Goal: Book appointment/travel/reservation

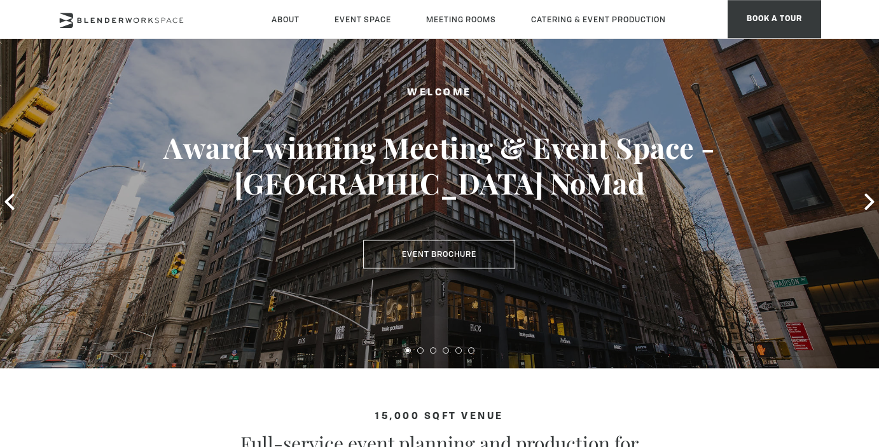
scroll to position [132, 0]
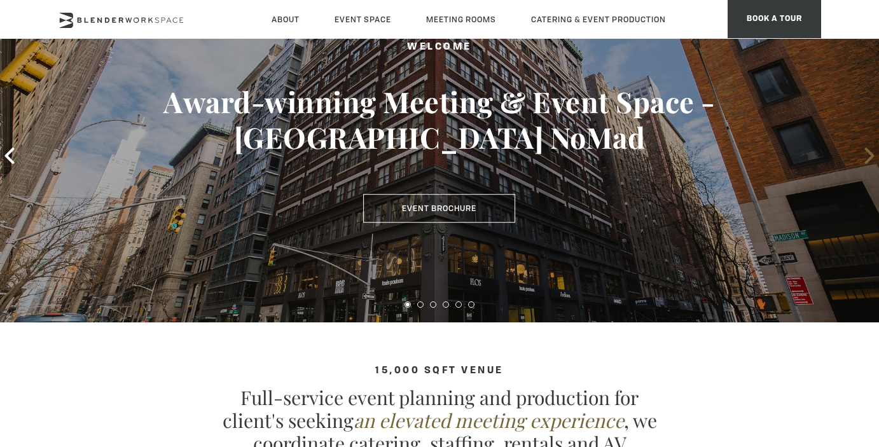
click at [867, 157] on icon at bounding box center [870, 156] width 17 height 17
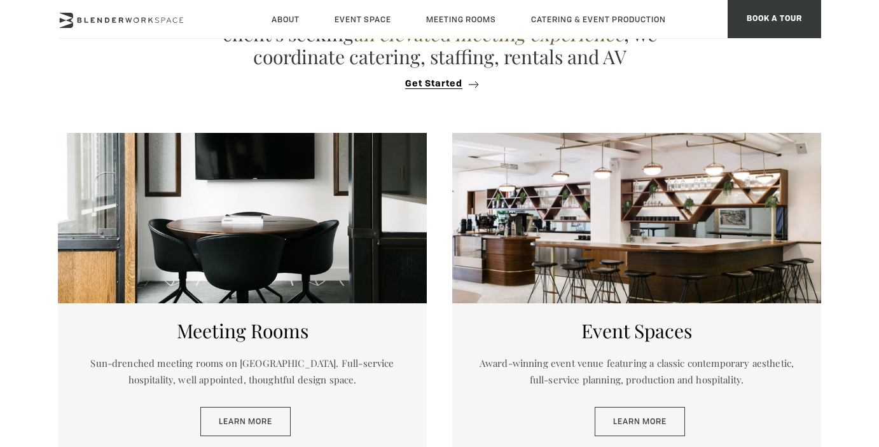
scroll to position [540, 0]
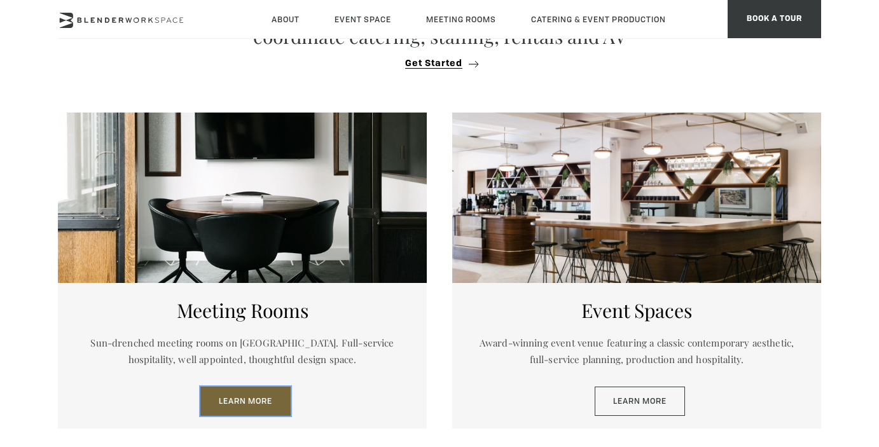
click at [248, 394] on link "Learn More" at bounding box center [245, 401] width 90 height 29
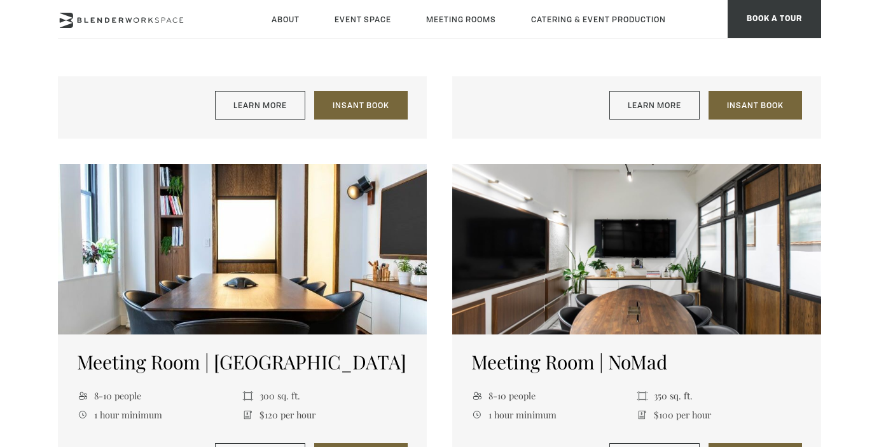
scroll to position [835, 0]
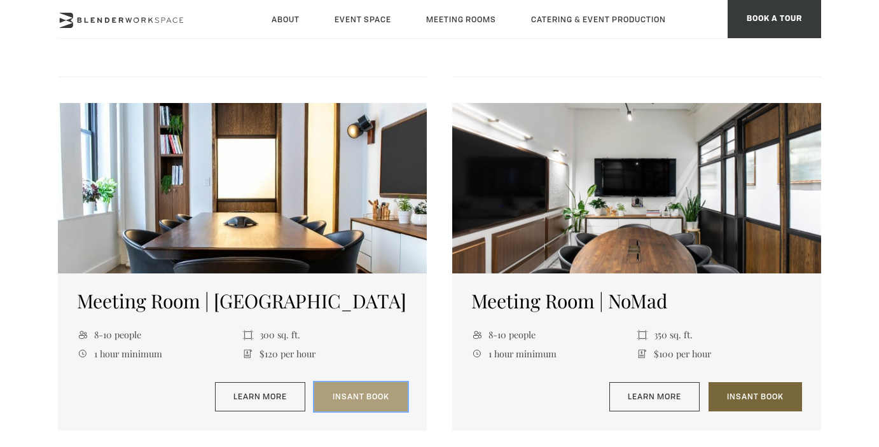
click at [365, 399] on link "Insant Book" at bounding box center [361, 396] width 94 height 29
click at [345, 400] on link "Insant Book" at bounding box center [361, 396] width 94 height 29
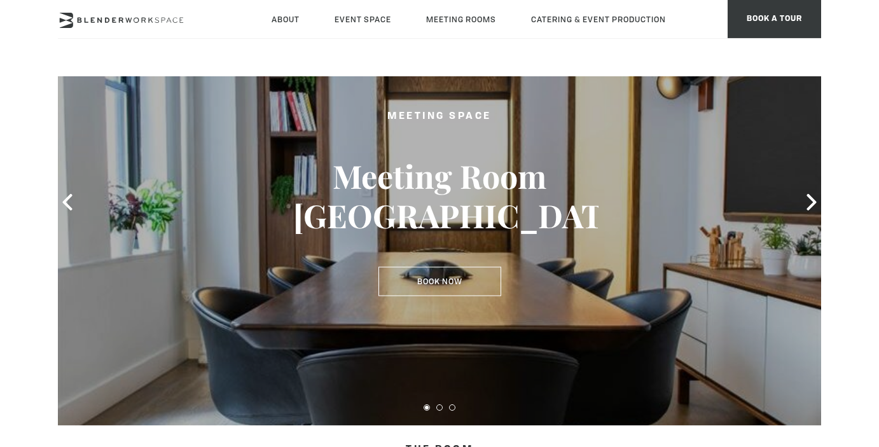
scroll to position [143, 0]
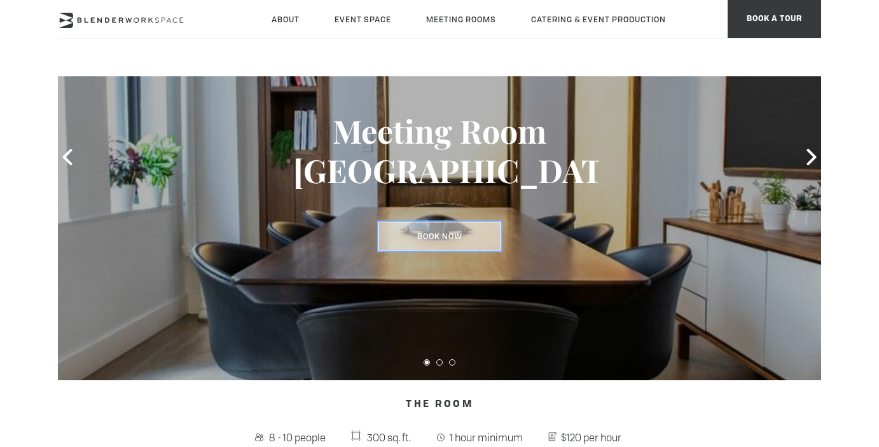
click at [457, 234] on link "Book Now" at bounding box center [440, 236] width 123 height 29
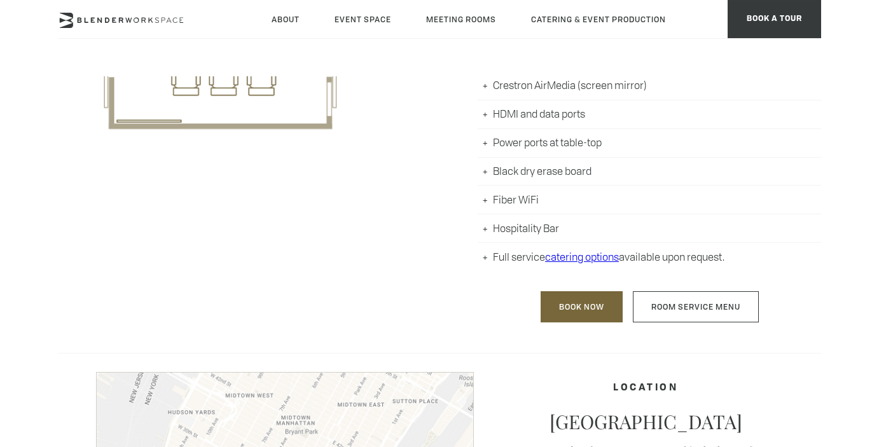
scroll to position [764, 0]
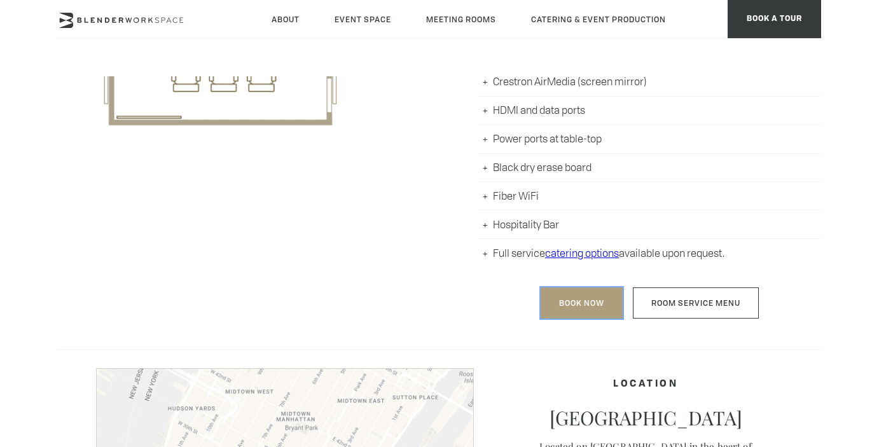
click at [569, 296] on link "Book Now" at bounding box center [582, 303] width 82 height 31
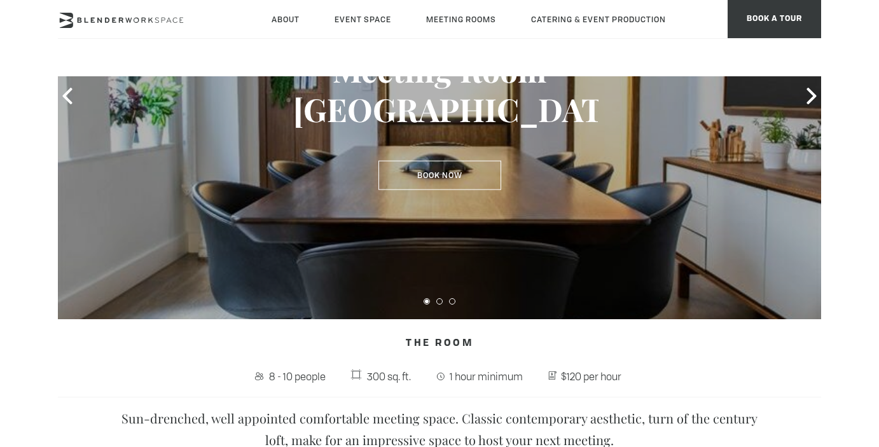
scroll to position [0, 0]
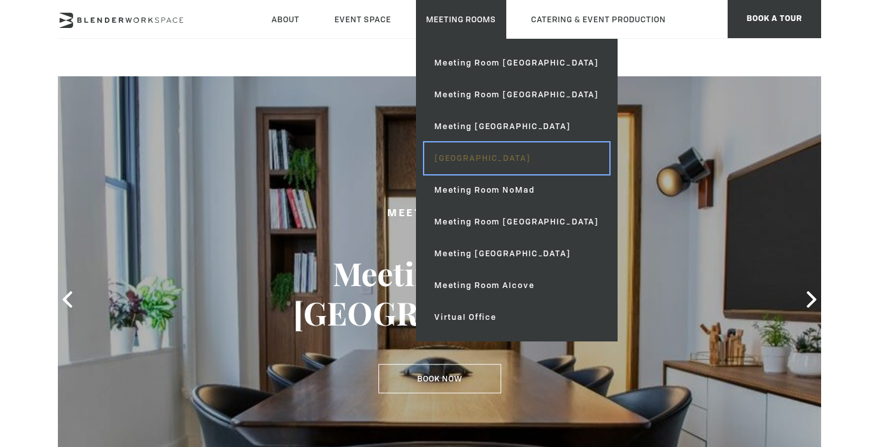
click at [483, 155] on link "[GEOGRAPHIC_DATA]" at bounding box center [516, 159] width 185 height 32
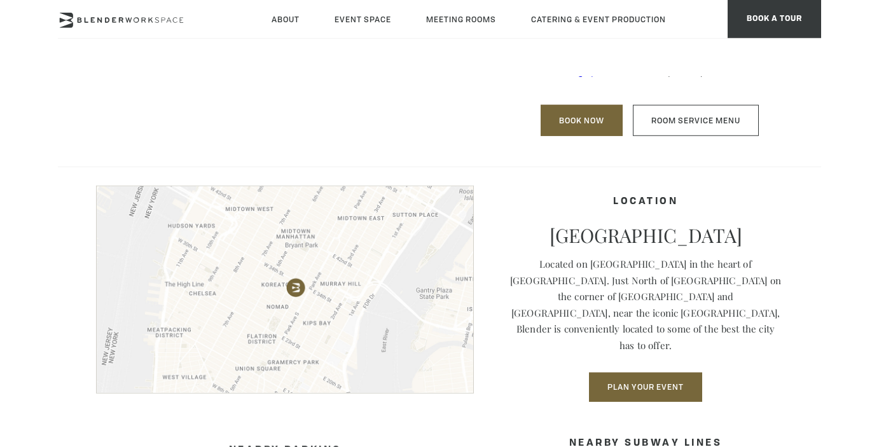
scroll to position [906, 0]
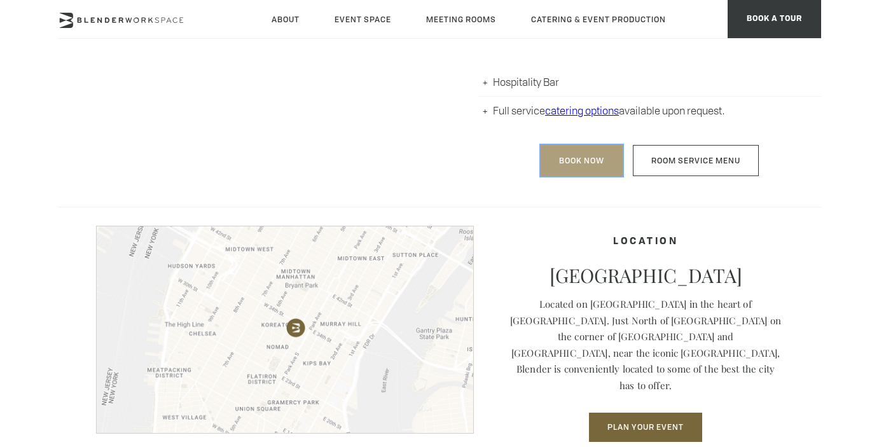
click at [580, 160] on link "Book Now" at bounding box center [582, 160] width 82 height 31
